Goal: Task Accomplishment & Management: Use online tool/utility

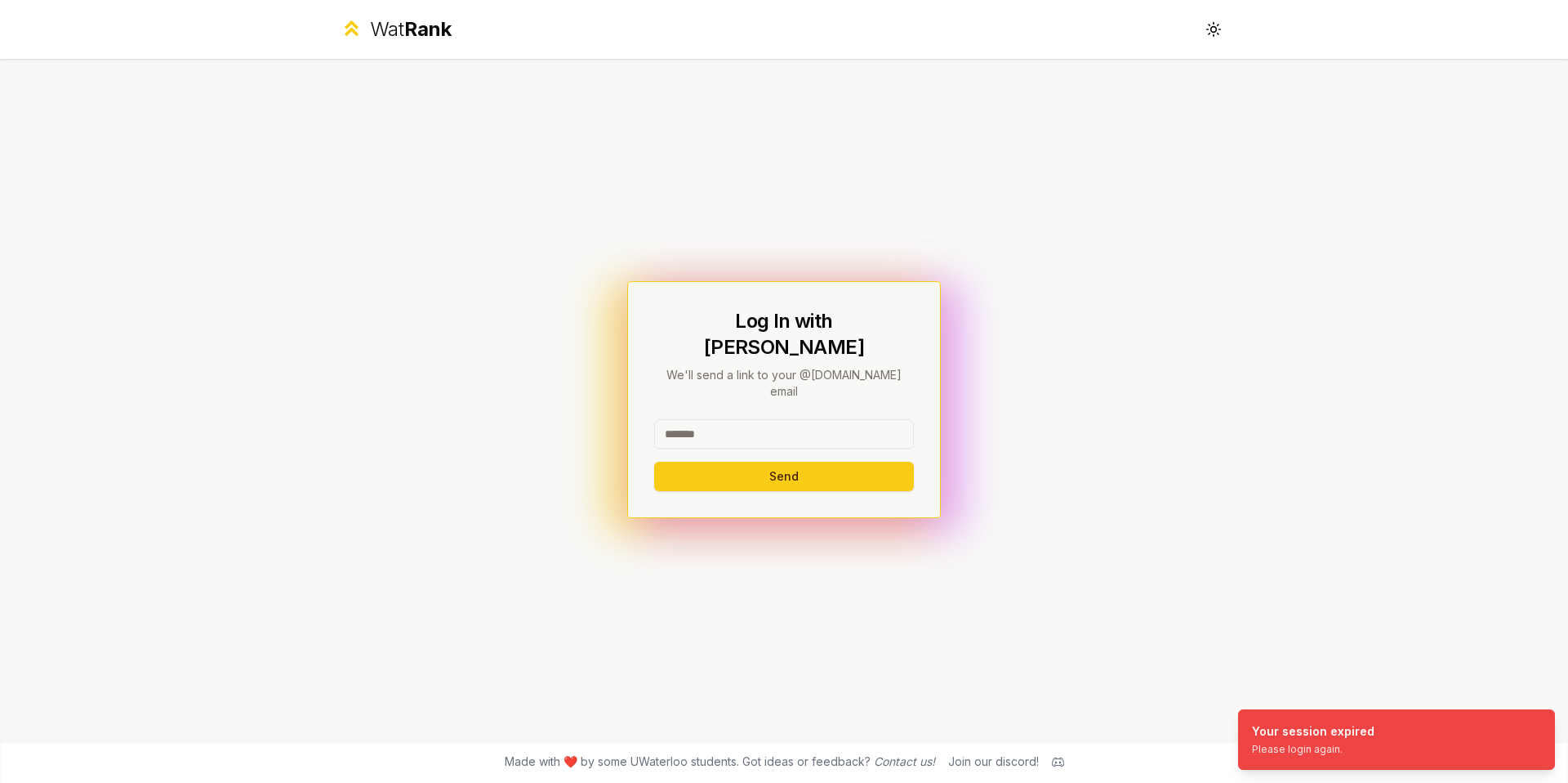
click at [733, 419] on input at bounding box center [784, 433] width 260 height 30
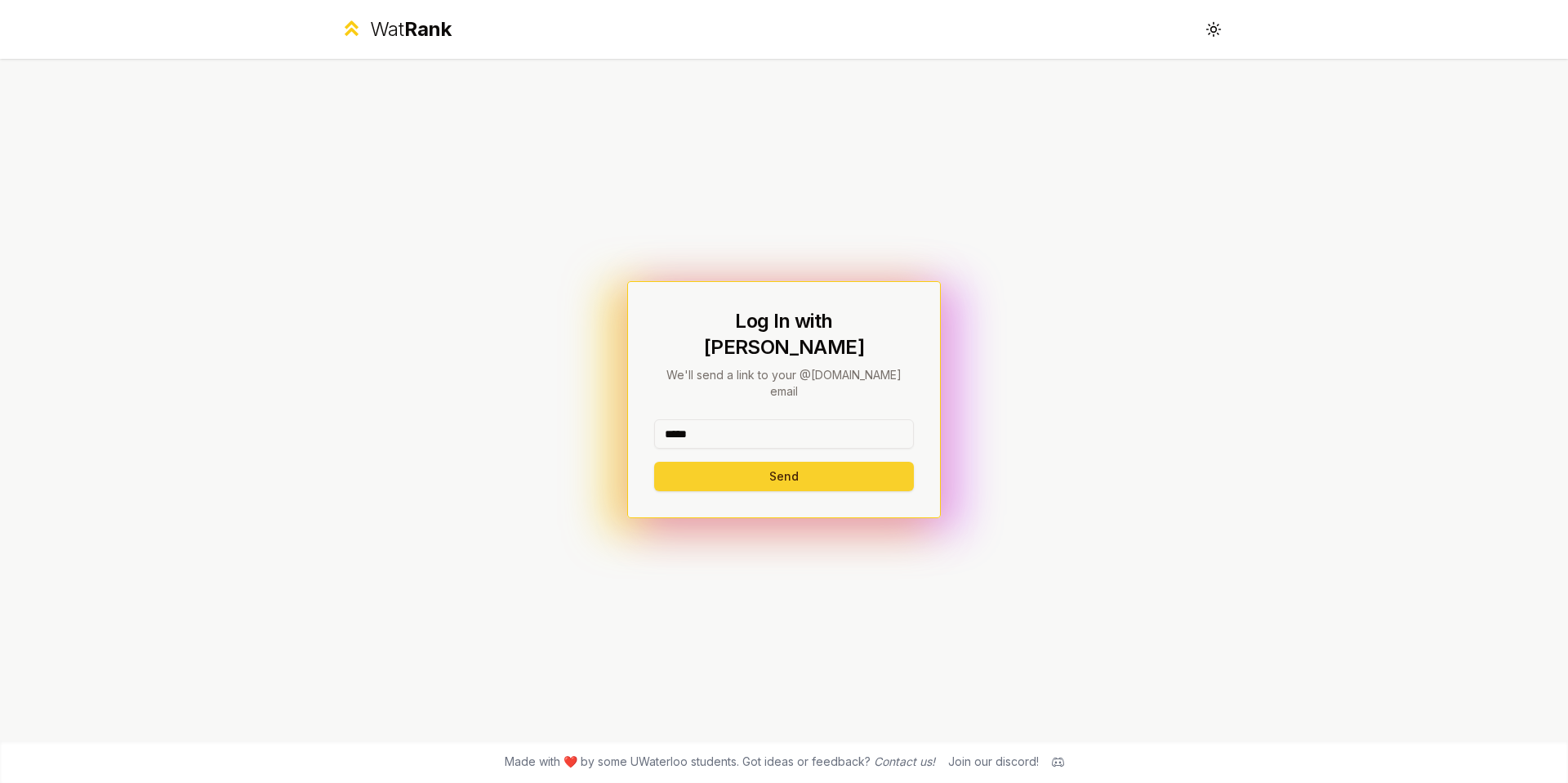
type input "*****"
click at [797, 461] on button "Send" at bounding box center [784, 476] width 260 height 30
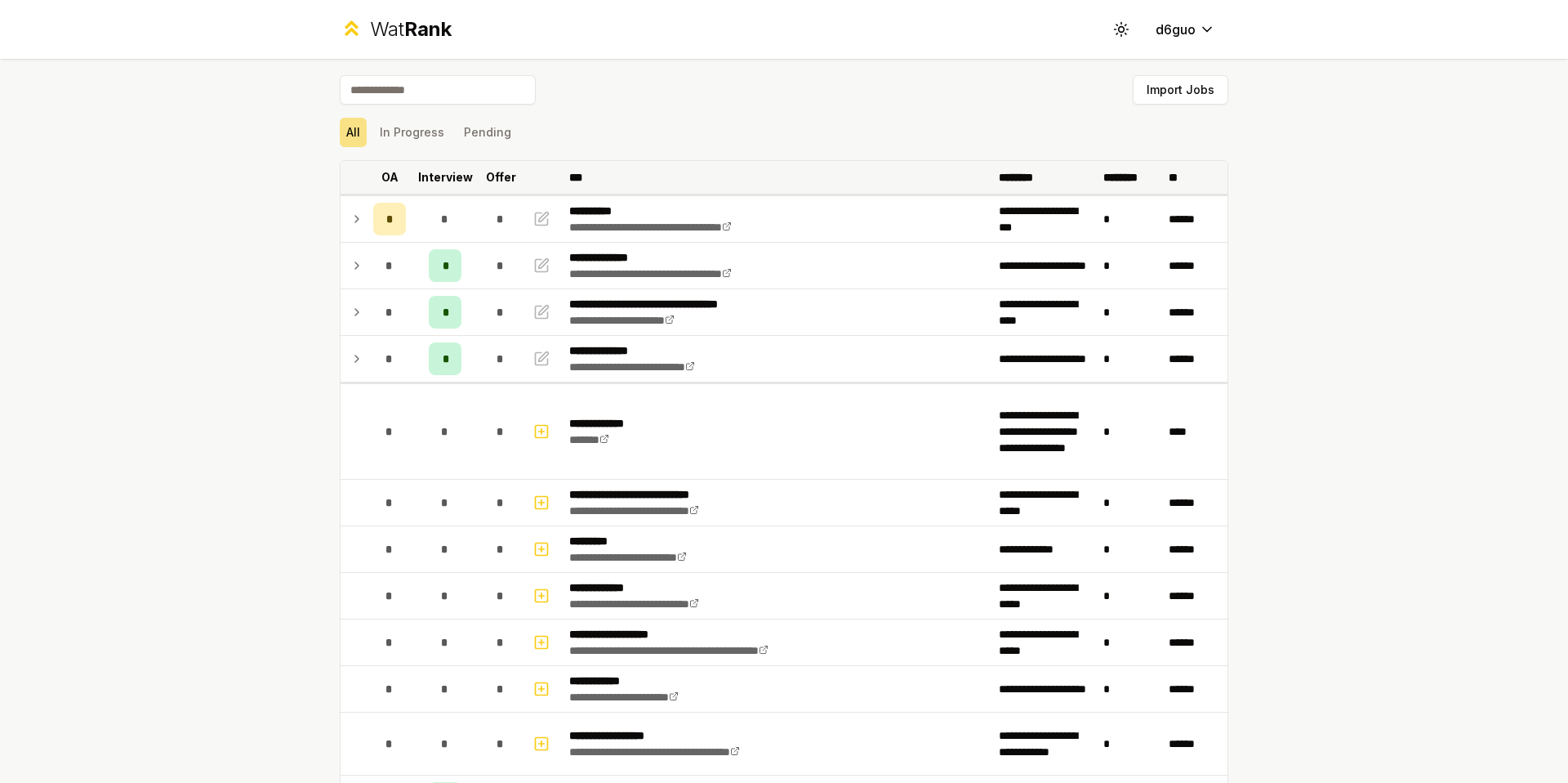
click at [430, 170] on p "Interview" at bounding box center [445, 177] width 55 height 16
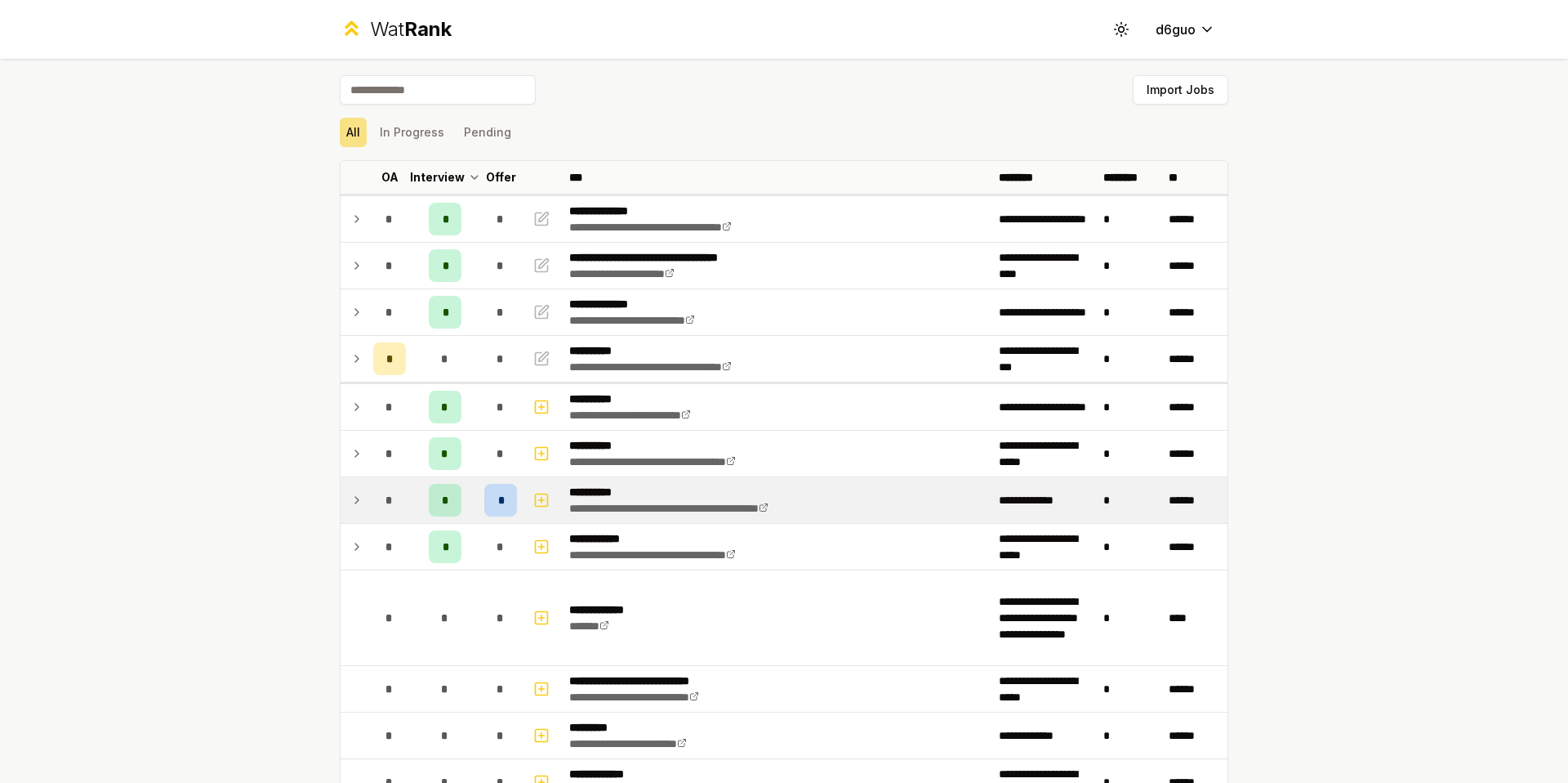
click at [498, 500] on span "*" at bounding box center [500, 500] width 5 height 16
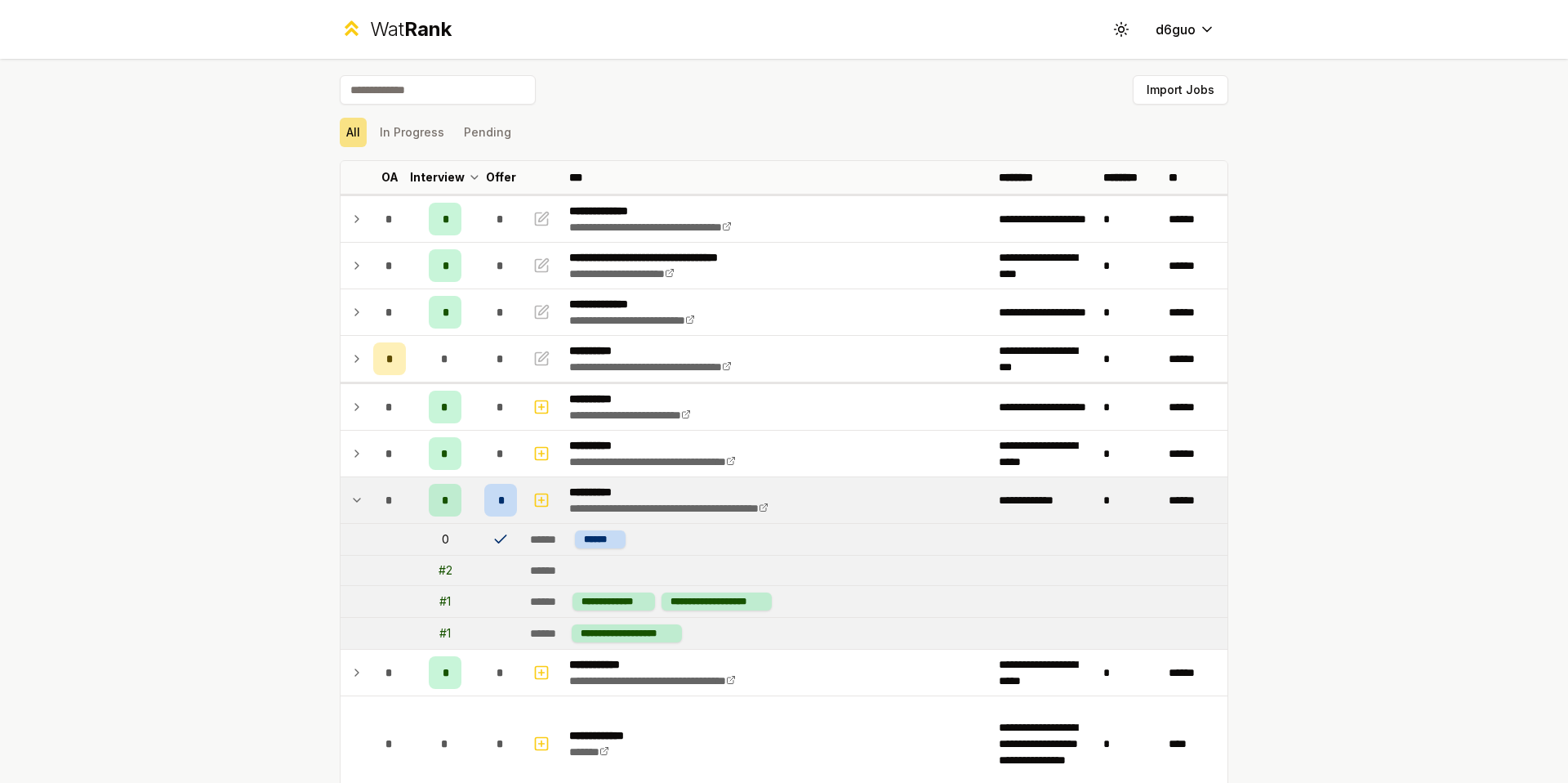
click at [367, 504] on td "*" at bounding box center [390, 500] width 46 height 46
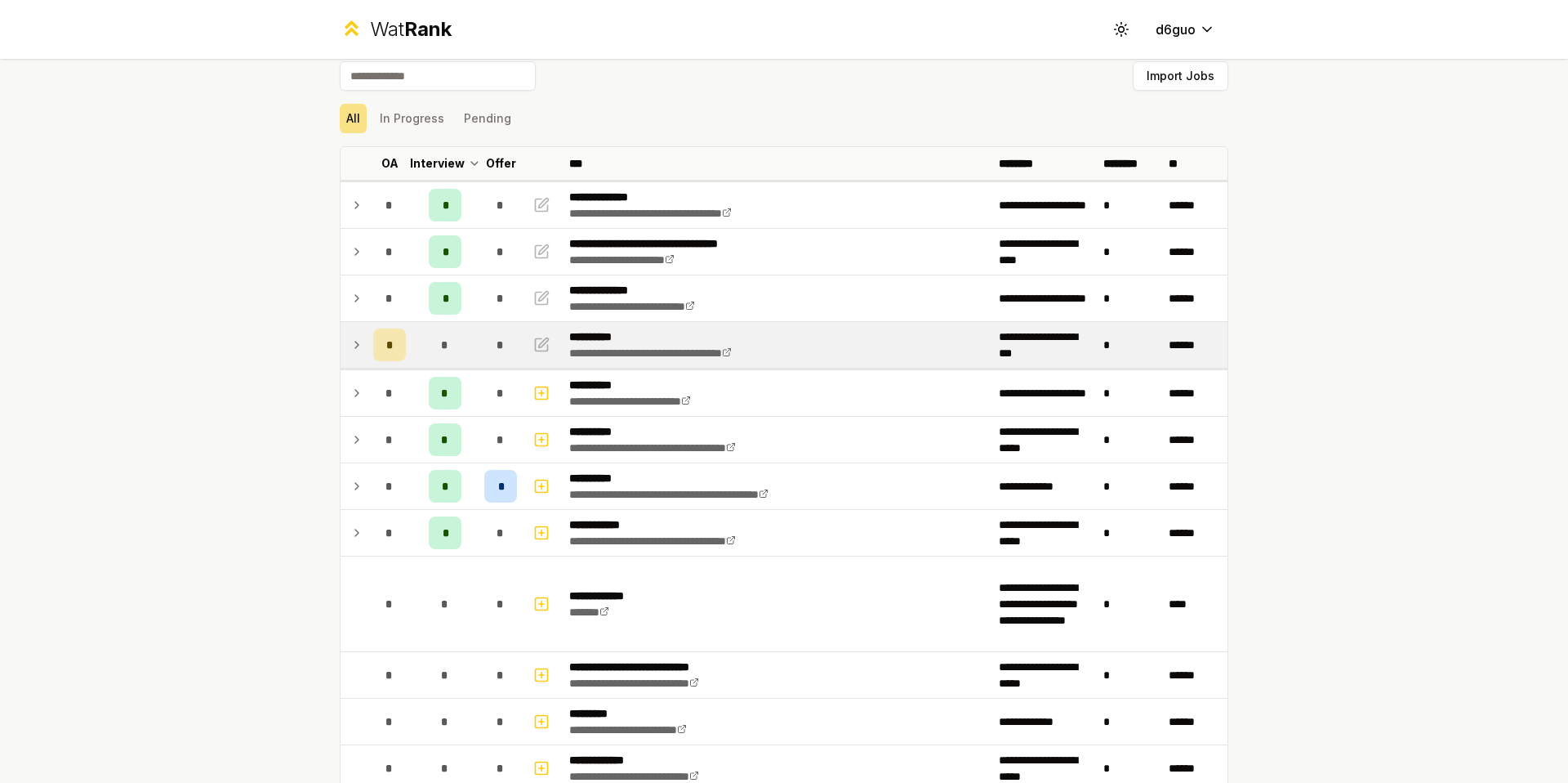
scroll to position [1, 0]
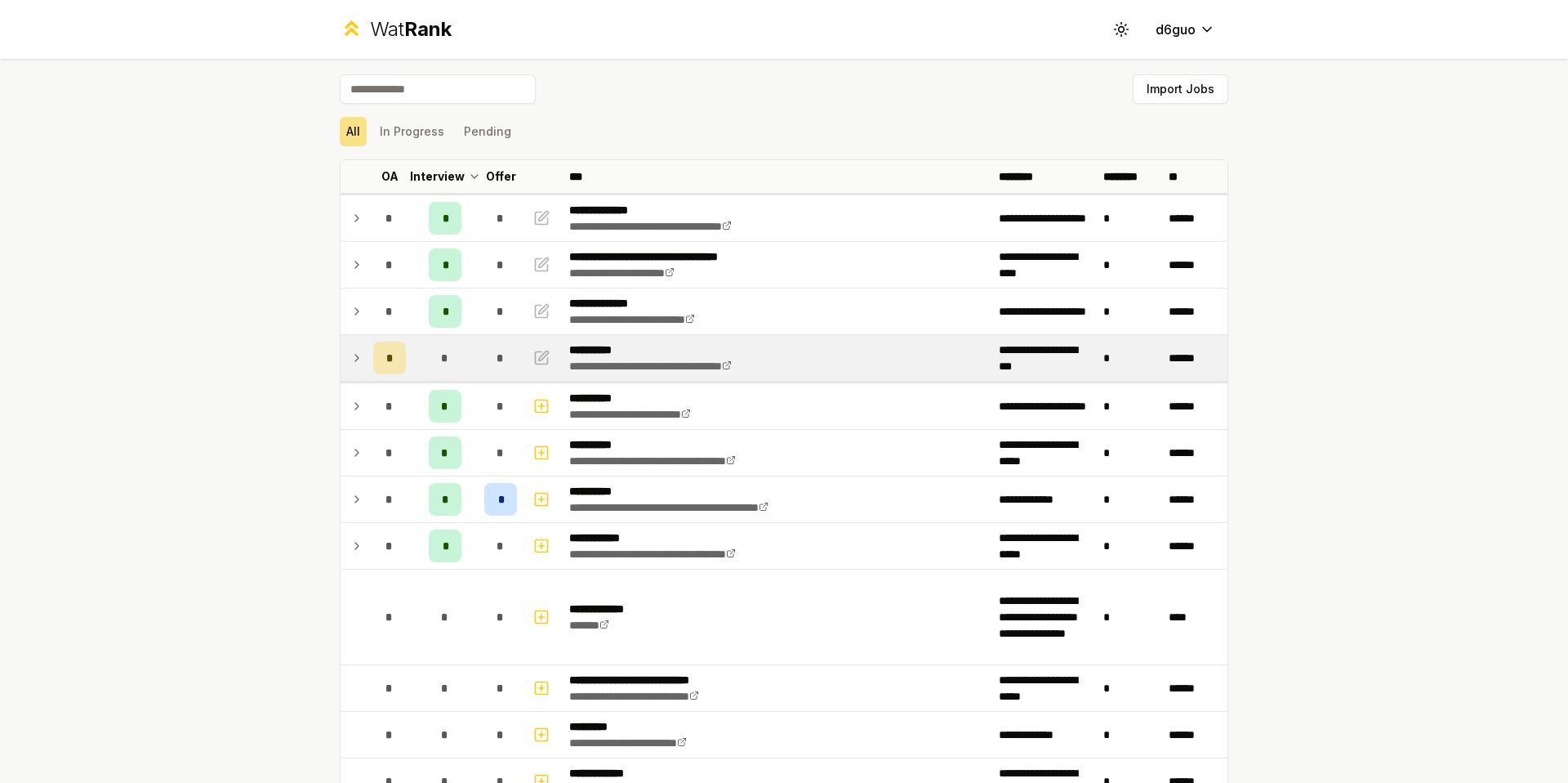
click at [353, 361] on icon at bounding box center [357, 357] width 13 height 19
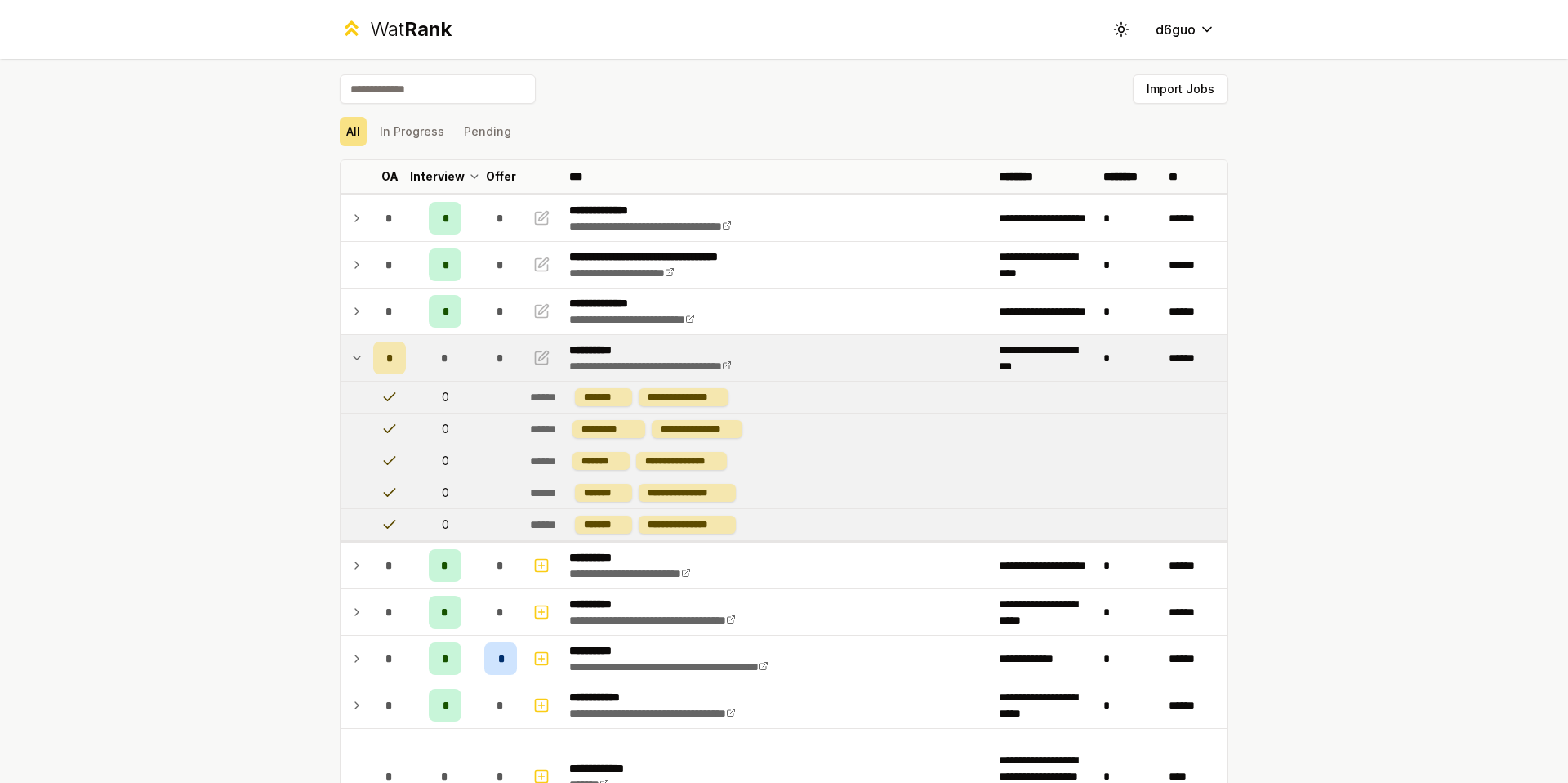
click at [353, 358] on icon at bounding box center [356, 357] width 7 height 3
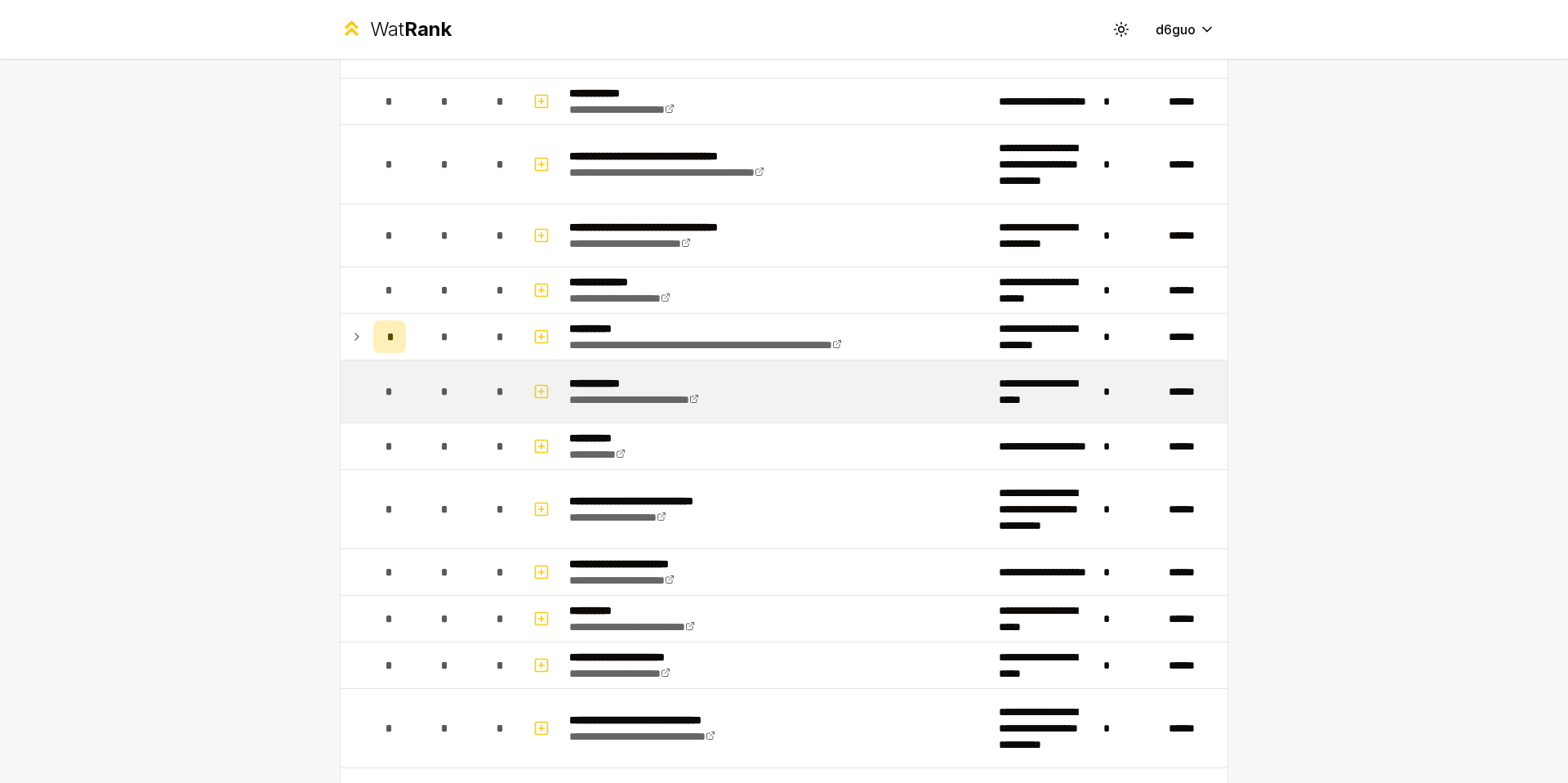
scroll to position [1334, 0]
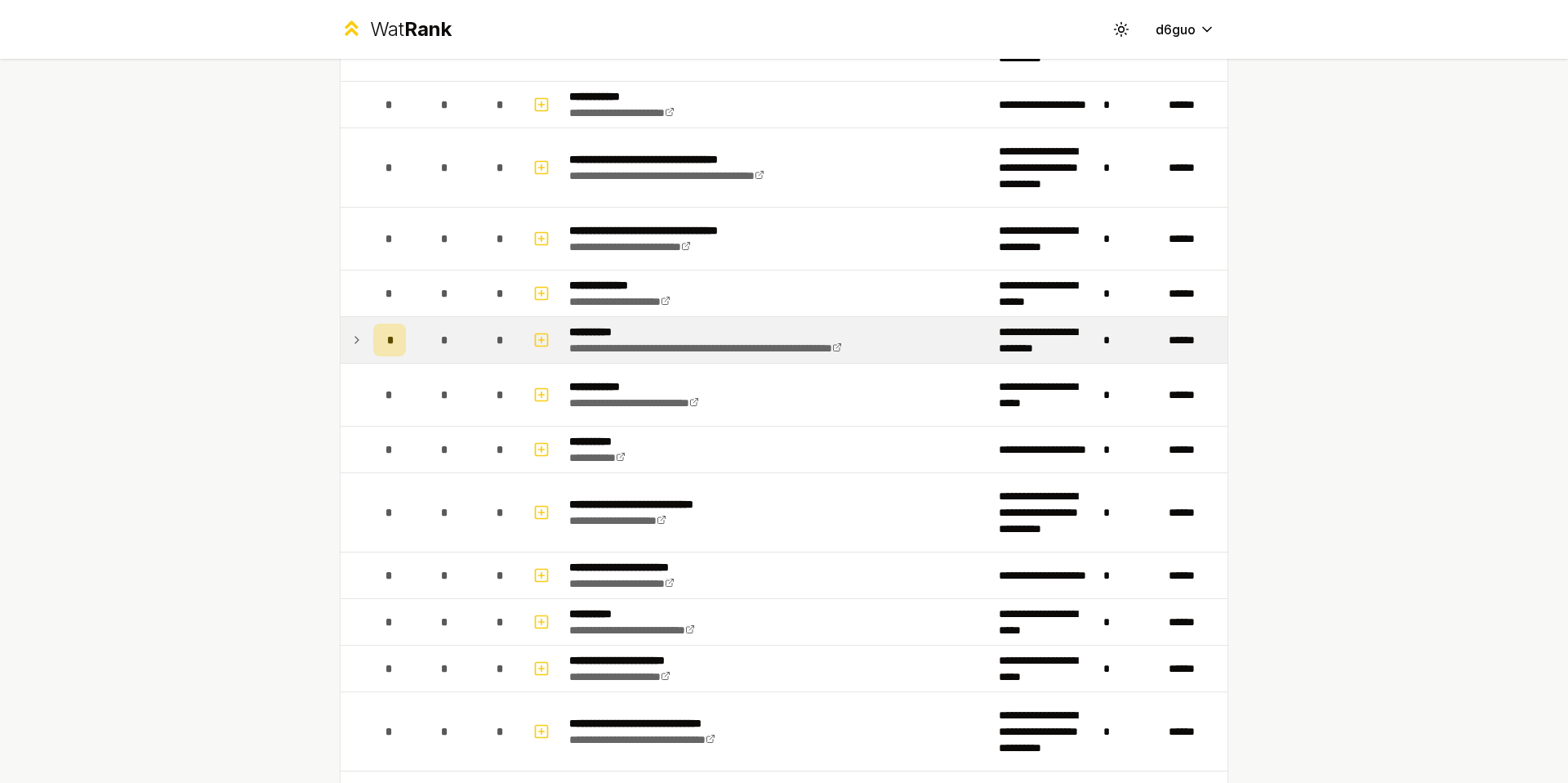
click at [347, 353] on td at bounding box center [353, 340] width 26 height 46
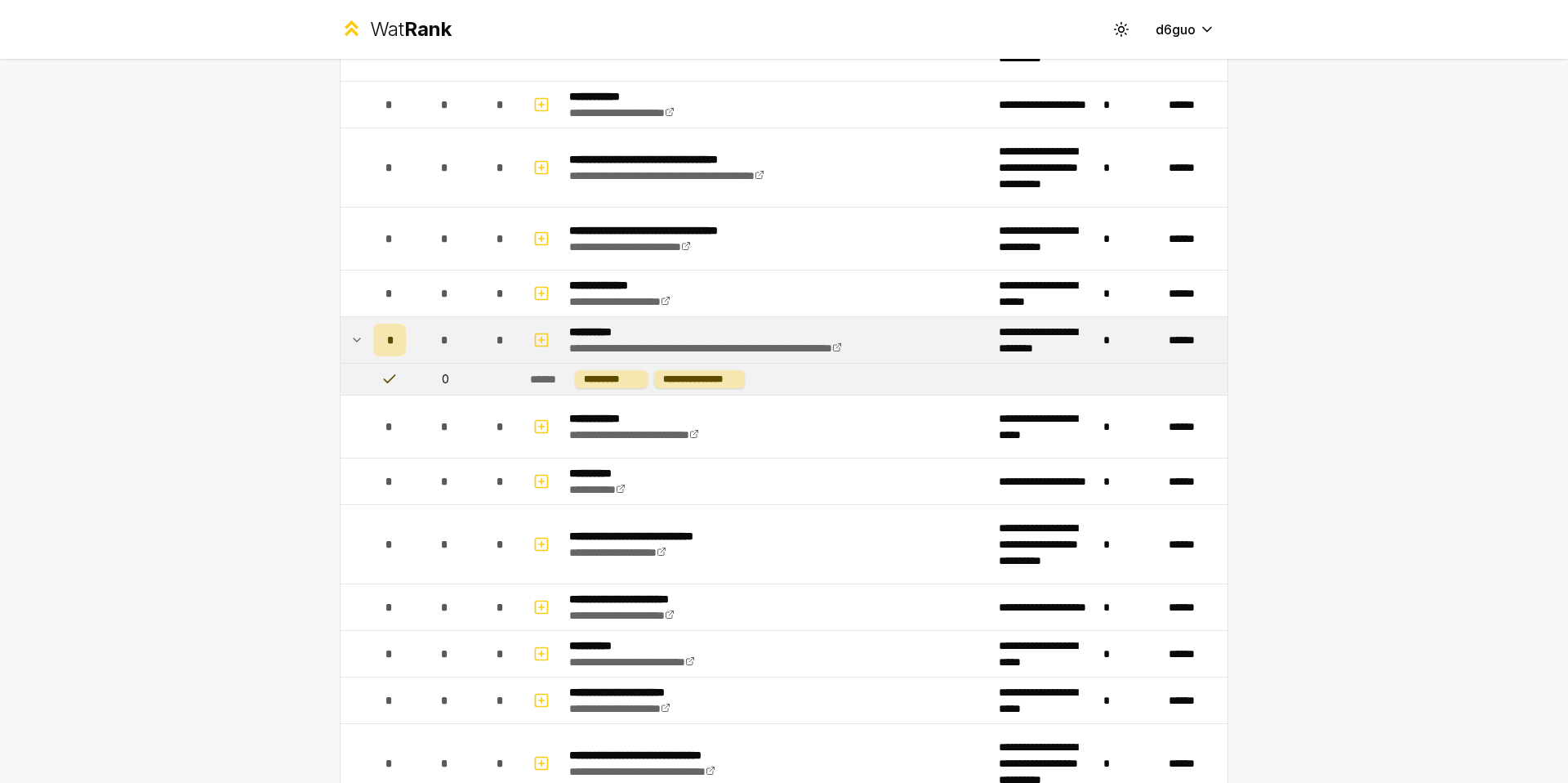
click at [347, 351] on td at bounding box center [353, 340] width 26 height 46
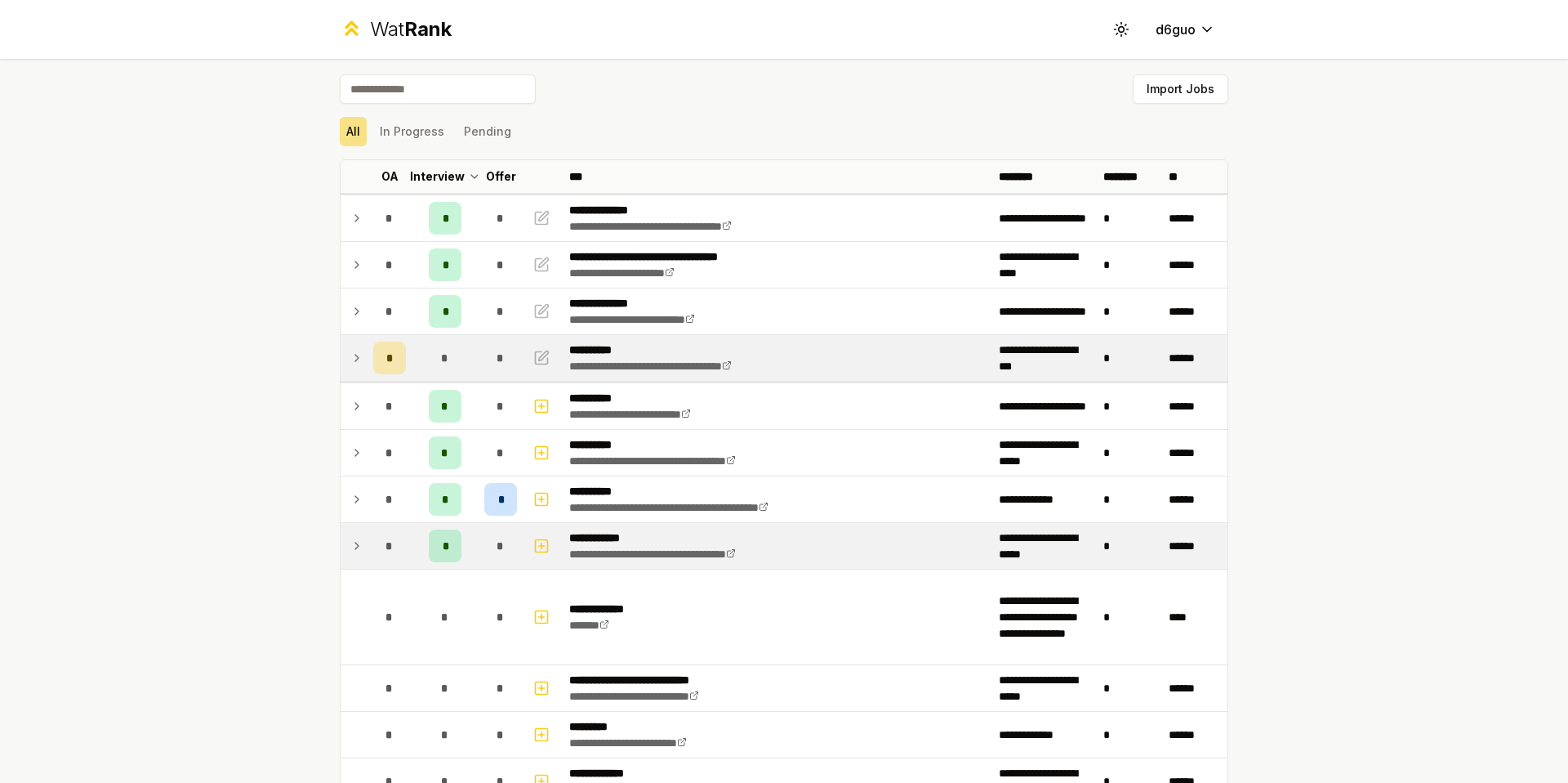
scroll to position [0, 0]
